Goal: Information Seeking & Learning: Learn about a topic

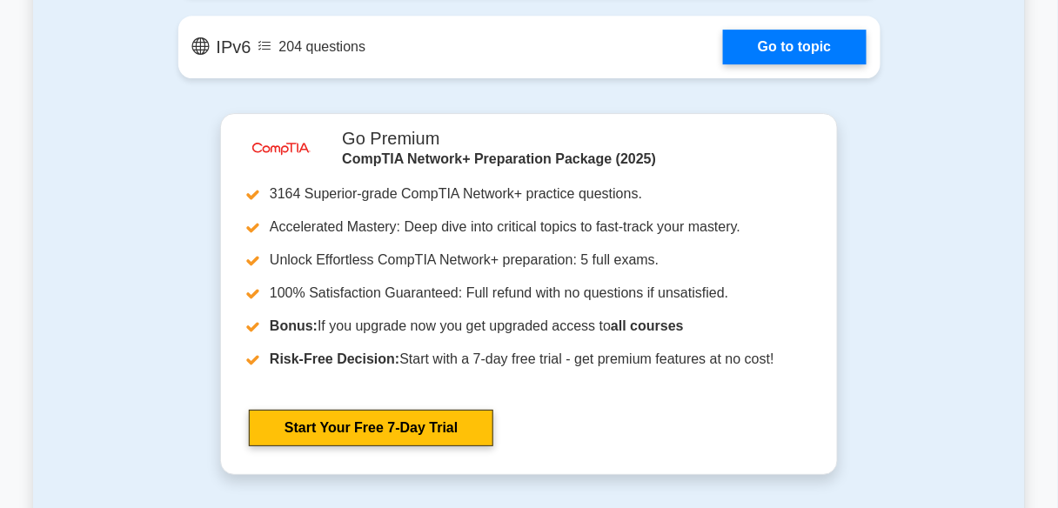
scroll to position [3034, 0]
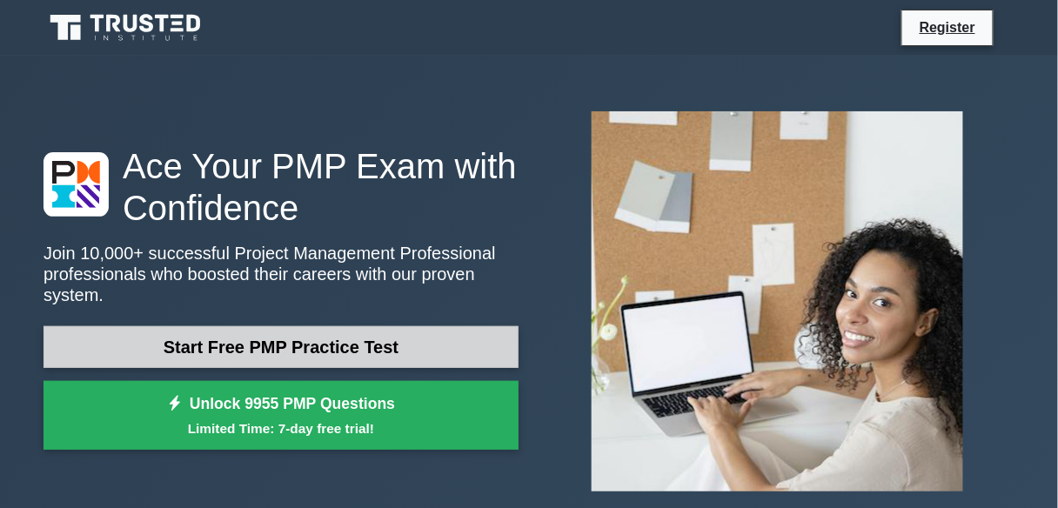
click at [395, 352] on link "Start Free PMP Practice Test" at bounding box center [281, 347] width 475 height 42
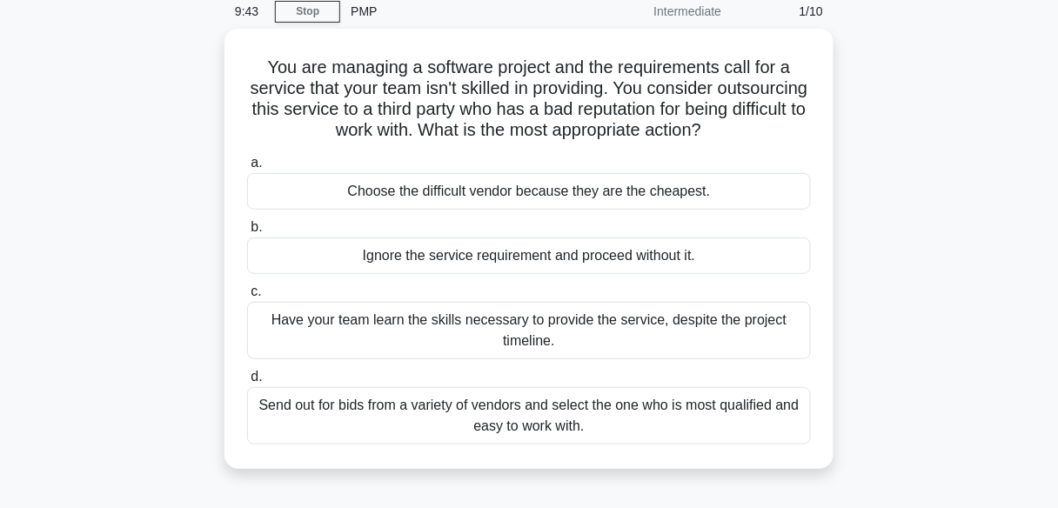
scroll to position [72, 0]
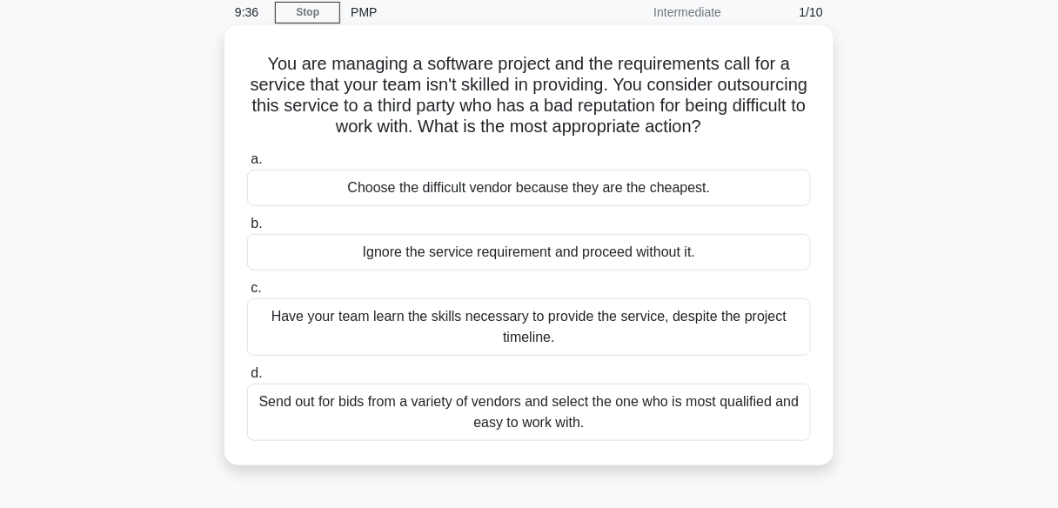
click at [686, 401] on div "Send out for bids from a variety of vendors and select the one who is most qual…" at bounding box center [529, 412] width 564 height 57
click at [247, 379] on input "d. Send out for bids from a variety of vendors and select the one who is most q…" at bounding box center [247, 373] width 0 height 11
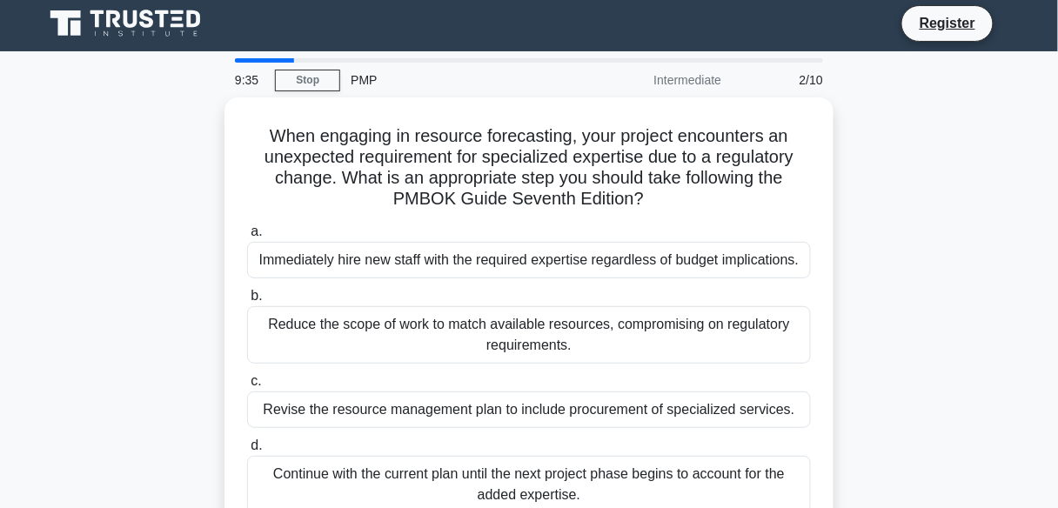
scroll to position [0, 0]
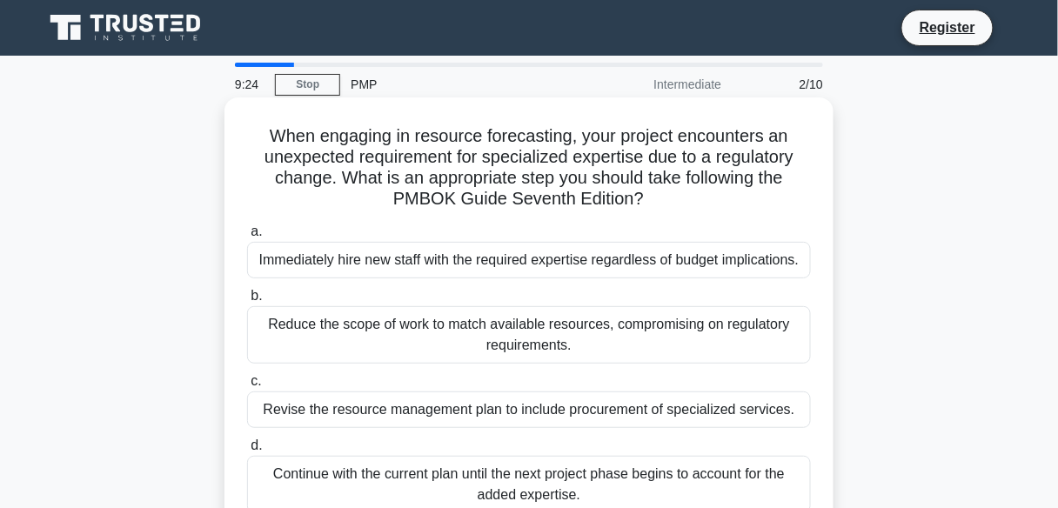
click at [701, 265] on div "Immediately hire new staff with the required expertise regardless of budget imp…" at bounding box center [529, 260] width 564 height 37
click at [247, 238] on input "a. Immediately hire new staff with the required expertise regardless of budget …" at bounding box center [247, 231] width 0 height 11
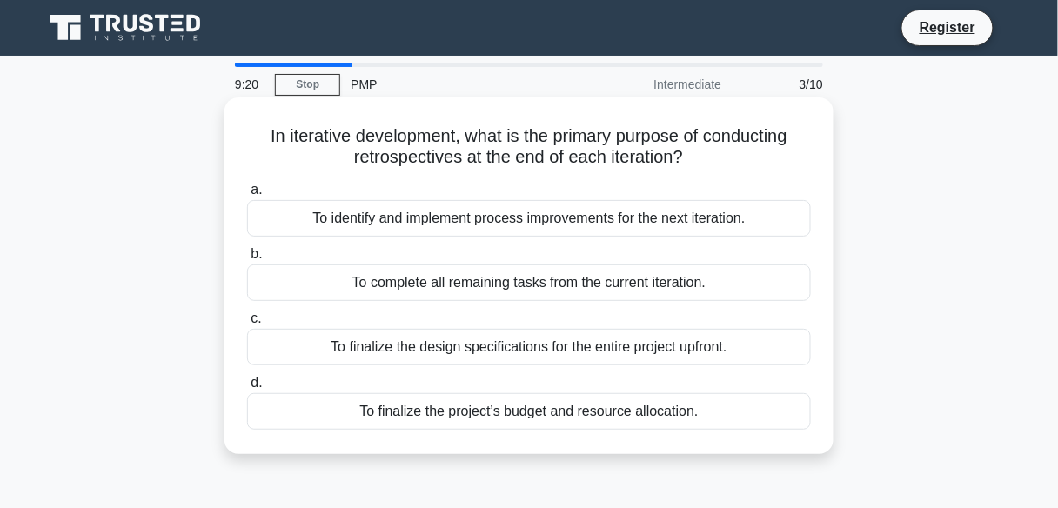
click at [591, 332] on div "To finalize the design specifications for the entire project upfront." at bounding box center [529, 347] width 564 height 37
click at [247, 325] on input "c. To finalize the design specifications for the entire project upfront." at bounding box center [247, 318] width 0 height 11
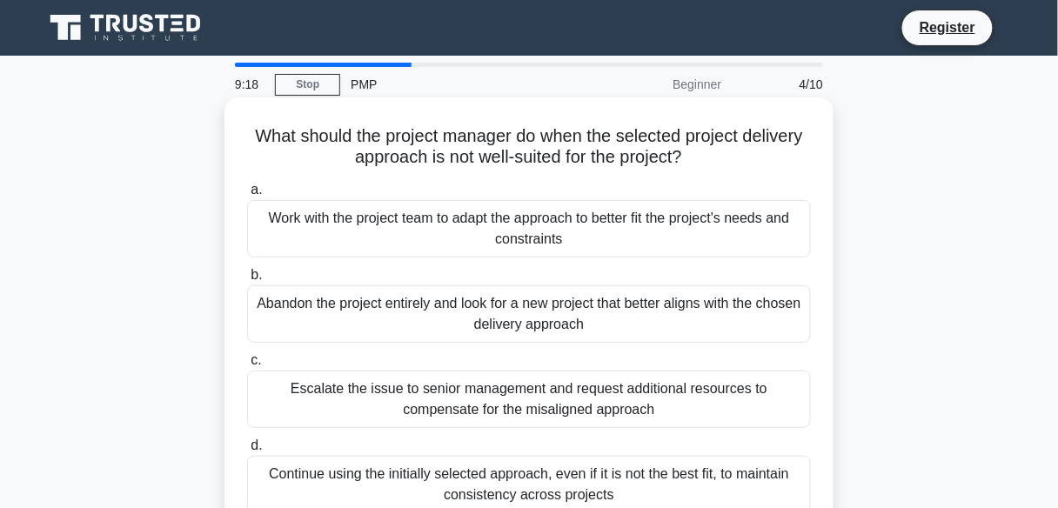
click at [629, 318] on div "Abandon the project entirely and look for a new project that better aligns with…" at bounding box center [529, 313] width 564 height 57
click at [247, 281] on input "b. Abandon the project entirely and look for a new project that better aligns w…" at bounding box center [247, 275] width 0 height 11
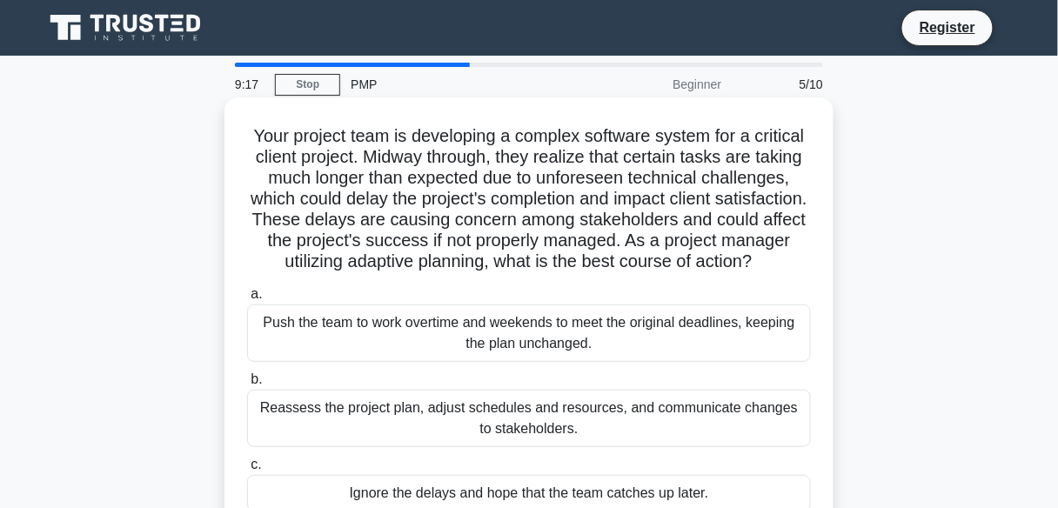
click at [634, 360] on div "Push the team to work overtime and weekends to meet the original deadlines, kee…" at bounding box center [529, 333] width 564 height 57
click at [247, 300] on input "a. Push the team to work overtime and weekends to meet the original deadlines, …" at bounding box center [247, 294] width 0 height 11
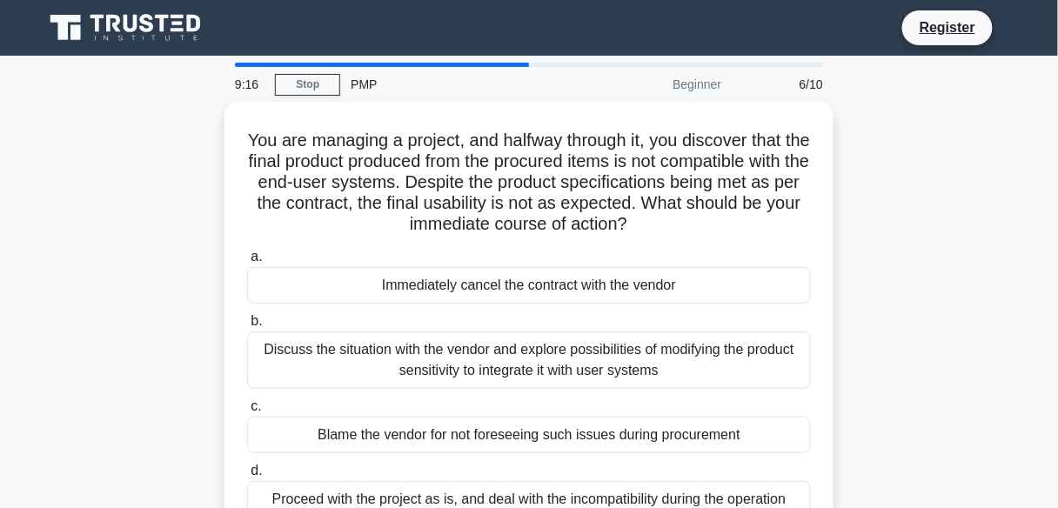
click at [634, 360] on div "Discuss the situation with the vendor and explore possibilities of modifying th…" at bounding box center [529, 360] width 564 height 57
click at [247, 327] on input "b. Discuss the situation with the vendor and explore possibilities of modifying…" at bounding box center [247, 321] width 0 height 11
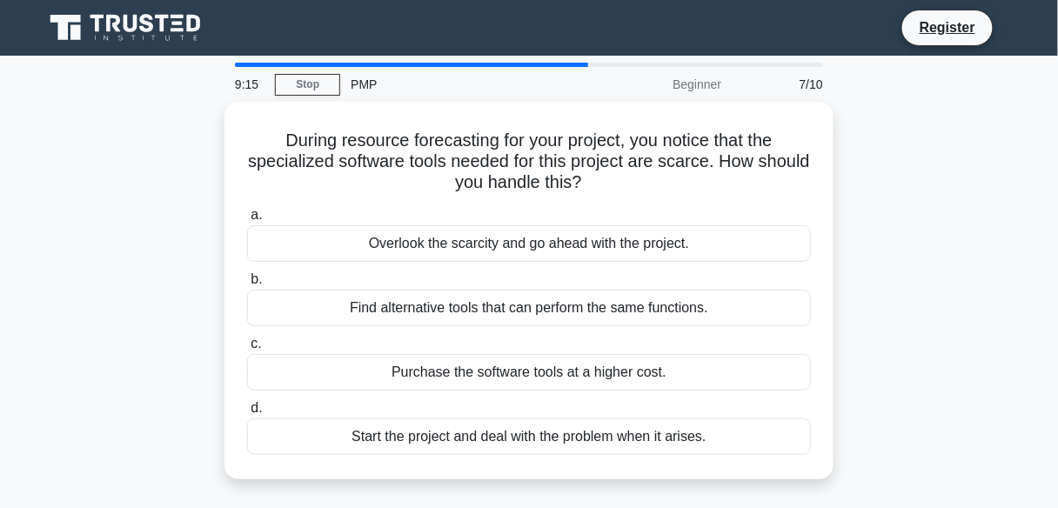
click at [634, 360] on div "Purchase the software tools at a higher cost." at bounding box center [529, 372] width 564 height 37
click at [247, 350] on input "c. Purchase the software tools at a higher cost." at bounding box center [247, 344] width 0 height 11
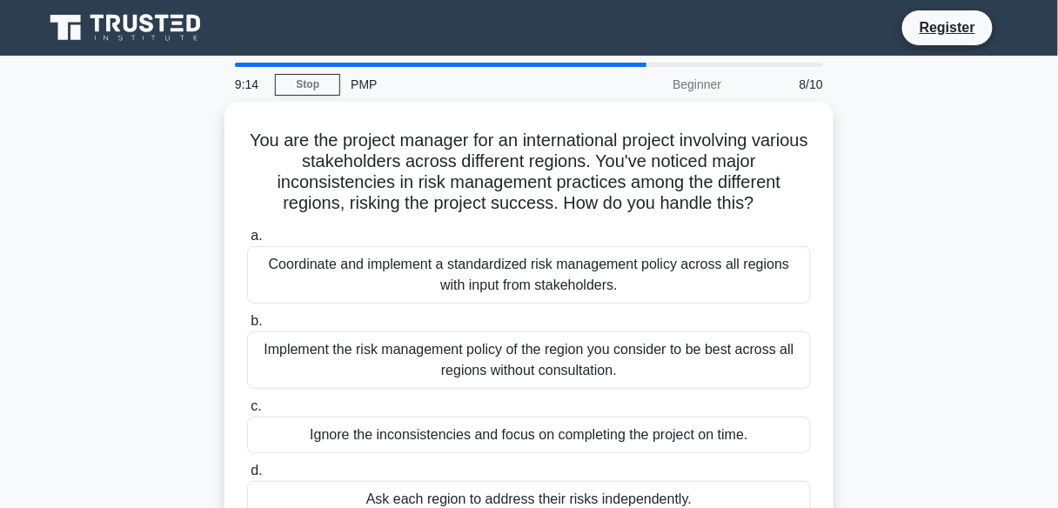
click at [634, 360] on div "Implement the risk management policy of the region you consider to be best acro…" at bounding box center [529, 360] width 564 height 57
click at [247, 327] on input "b. Implement the risk management policy of the region you consider to be best a…" at bounding box center [247, 321] width 0 height 11
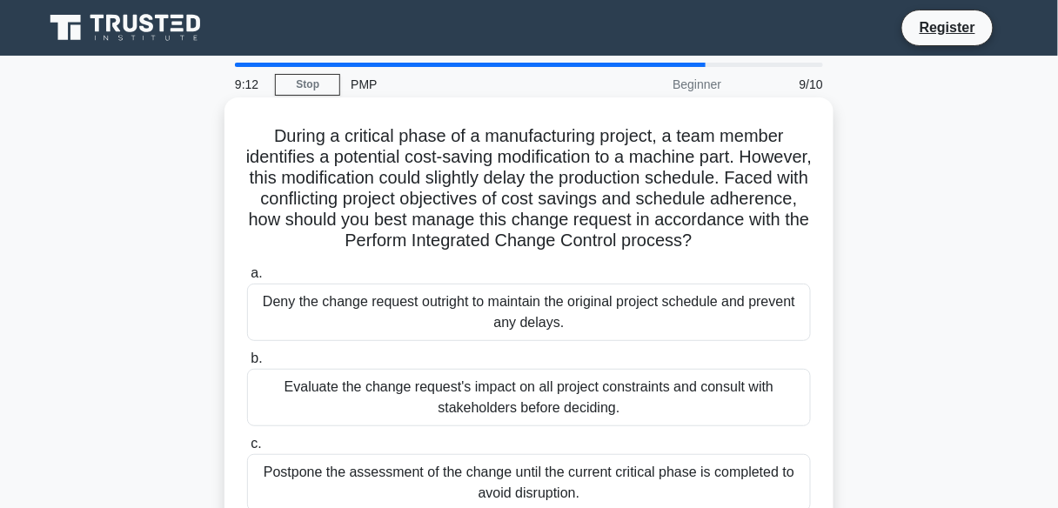
click at [639, 324] on div "Deny the change request outright to maintain the original project schedule and …" at bounding box center [529, 312] width 564 height 57
click at [247, 279] on input "a. Deny the change request outright to maintain the original project schedule a…" at bounding box center [247, 273] width 0 height 11
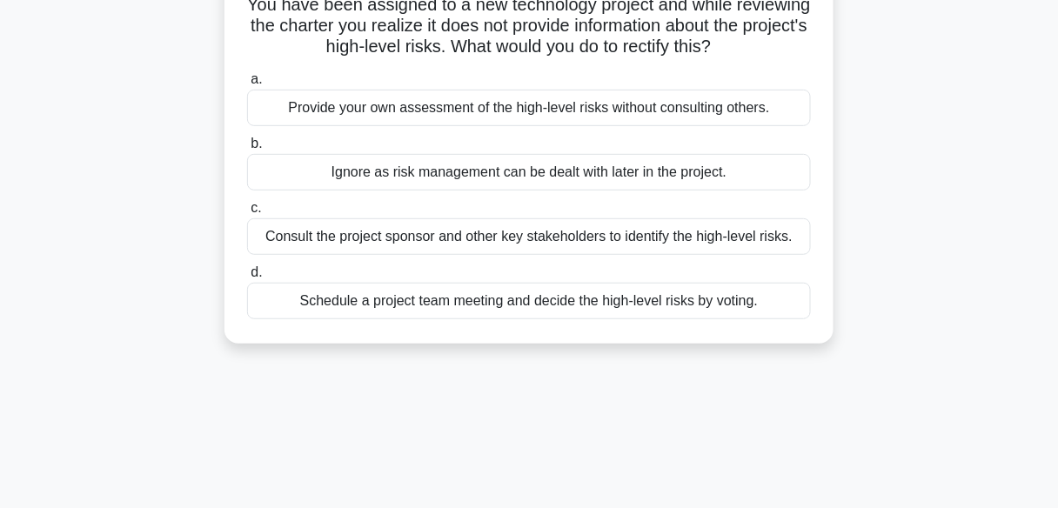
scroll to position [131, 0]
click at [674, 171] on div "Ignore as risk management can be dealt with later in the project." at bounding box center [529, 172] width 564 height 37
click at [247, 150] on input "b. Ignore as risk management can be dealt with later in the project." at bounding box center [247, 143] width 0 height 11
